Goal: Task Accomplishment & Management: Manage account settings

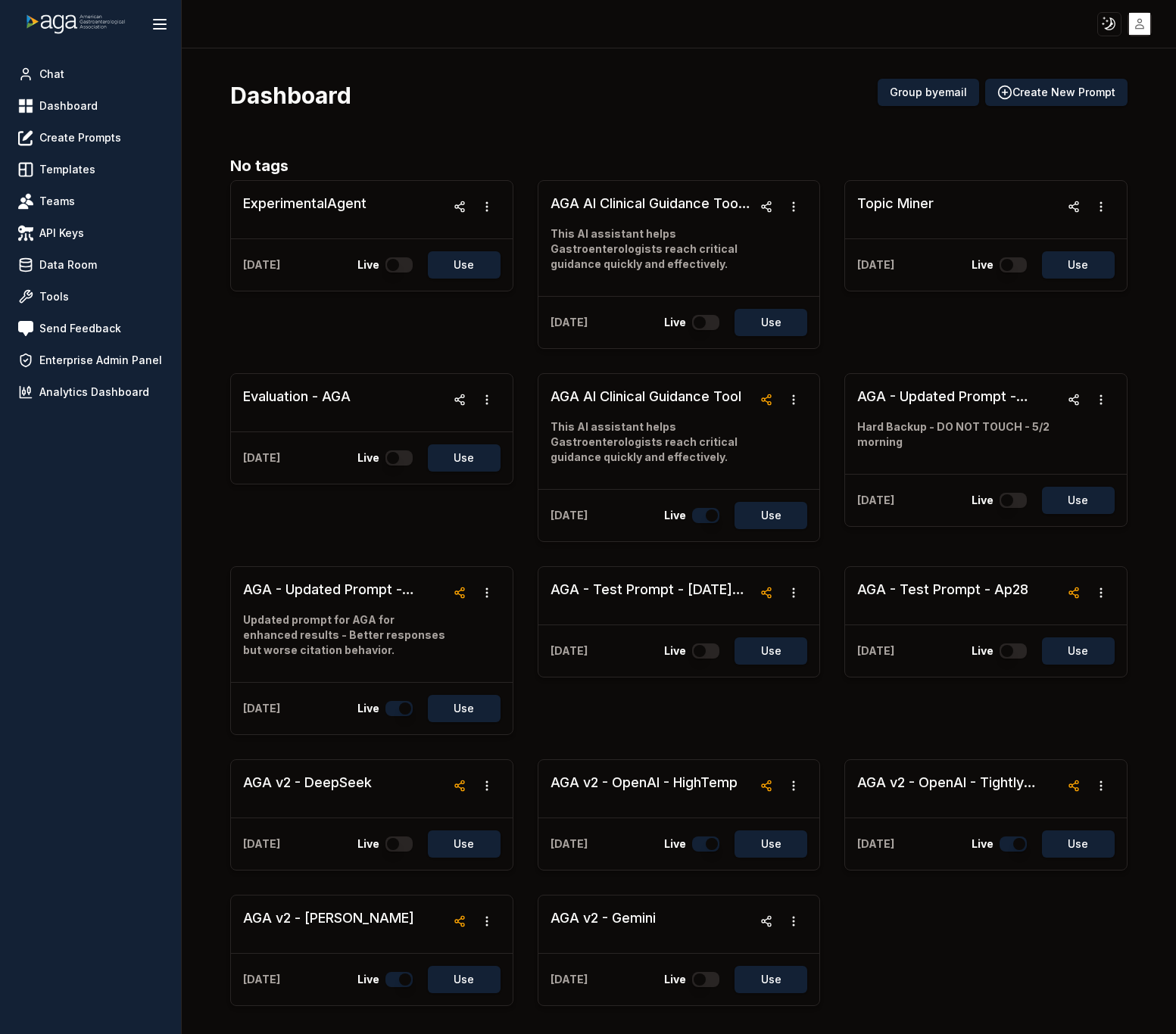
click at [1144, 29] on html "Toggle theme Toggle user menu Chat Dashboard Create Prompts Templates Teams API…" at bounding box center [588, 517] width 1176 height 1034
click at [1051, 134] on span "Sign out" at bounding box center [1031, 134] width 41 height 15
click at [1131, 23] on html "Toggle theme Toggle user menu Chat Dashboard Create Prompts Templates Teams API…" at bounding box center [588, 517] width 1176 height 1034
click at [1055, 134] on div "Sign out" at bounding box center [1067, 134] width 162 height 24
click at [1137, 25] on html "Toggle theme Toggle user menu Chat Dashboard Create Prompts Templates Teams API…" at bounding box center [588, 517] width 1176 height 1034
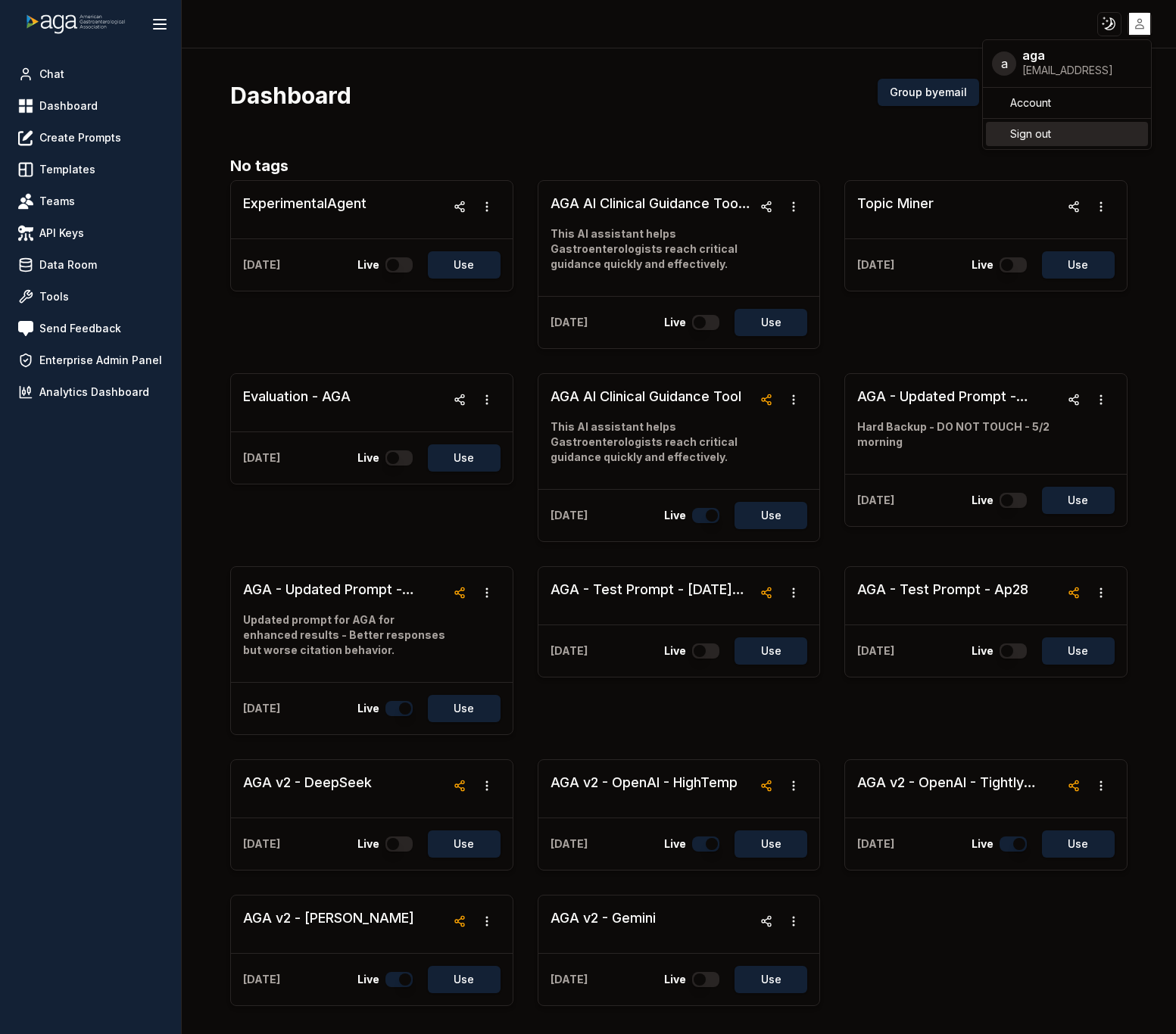
click at [1038, 139] on span "Sign out" at bounding box center [1031, 134] width 41 height 15
